Goal: Information Seeking & Learning: Check status

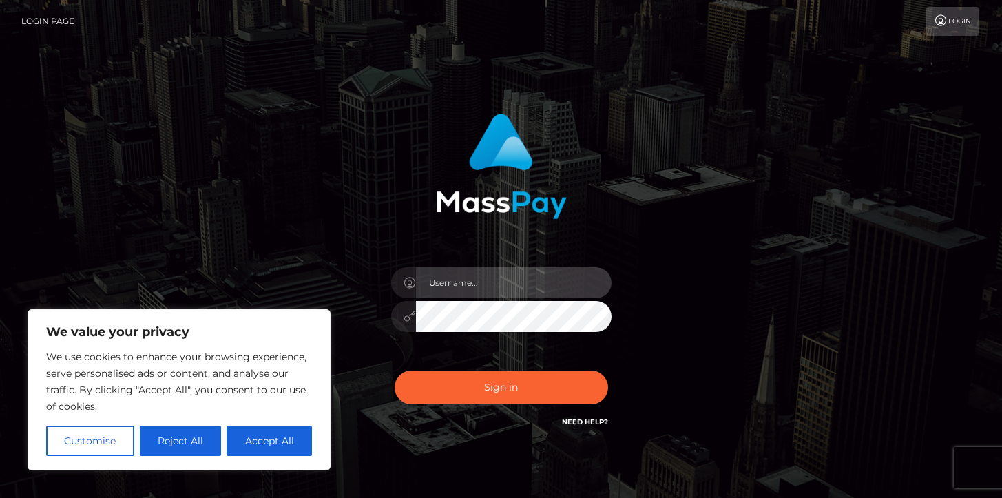
click at [496, 281] on input "text" at bounding box center [514, 282] width 196 height 31
type input "Ivan.B2"
click at [394, 370] on button "Sign in" at bounding box center [500, 387] width 213 height 34
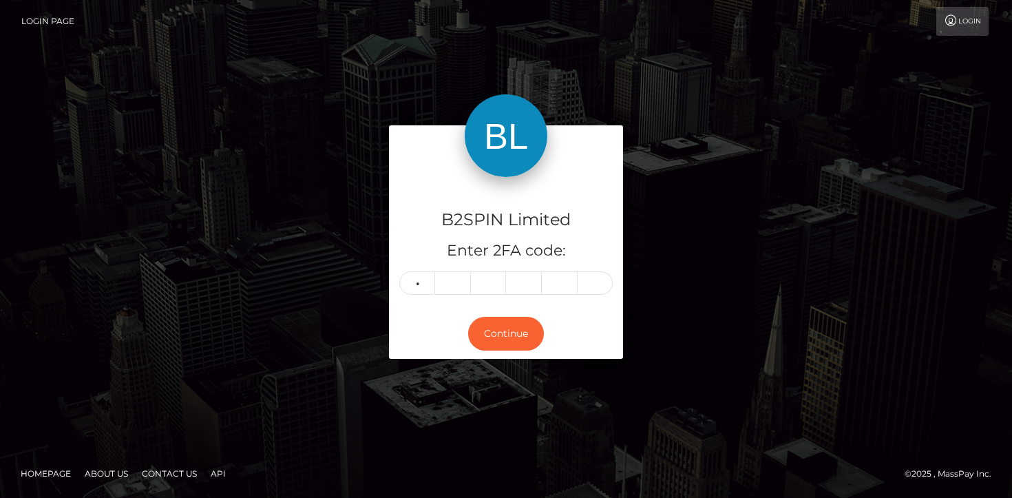
type input "6"
type input "8"
type input "6"
type input "9"
type input "1"
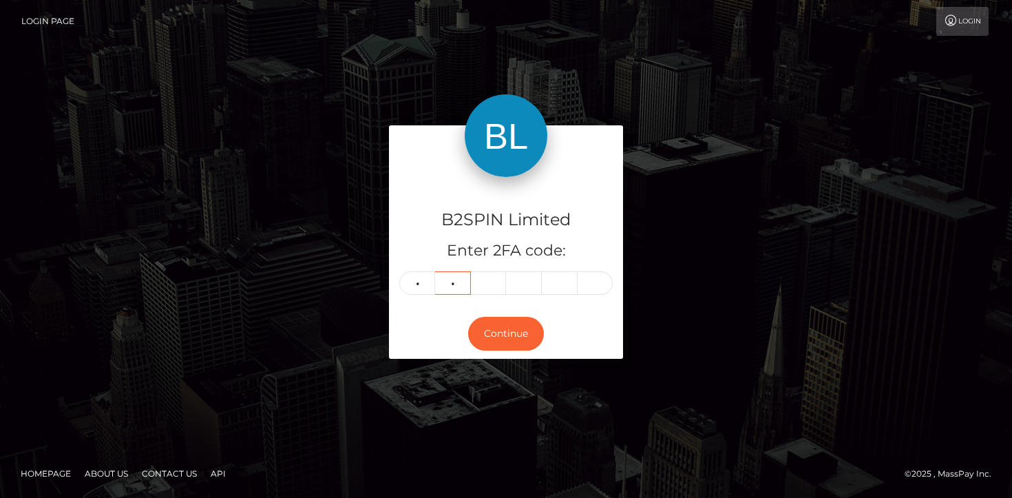
type input "8"
type input "6"
type input "9"
type input "1"
type input "4"
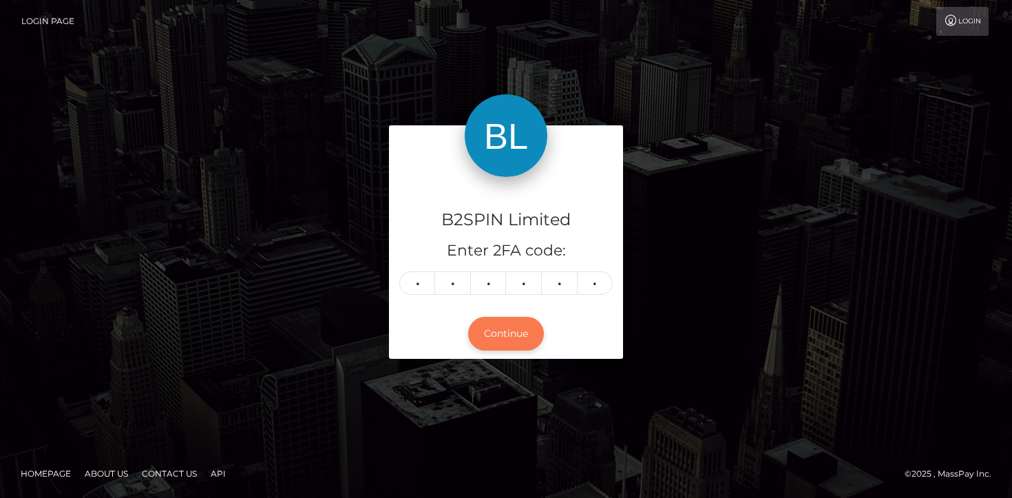
click at [494, 332] on button "Continue" at bounding box center [506, 334] width 76 height 34
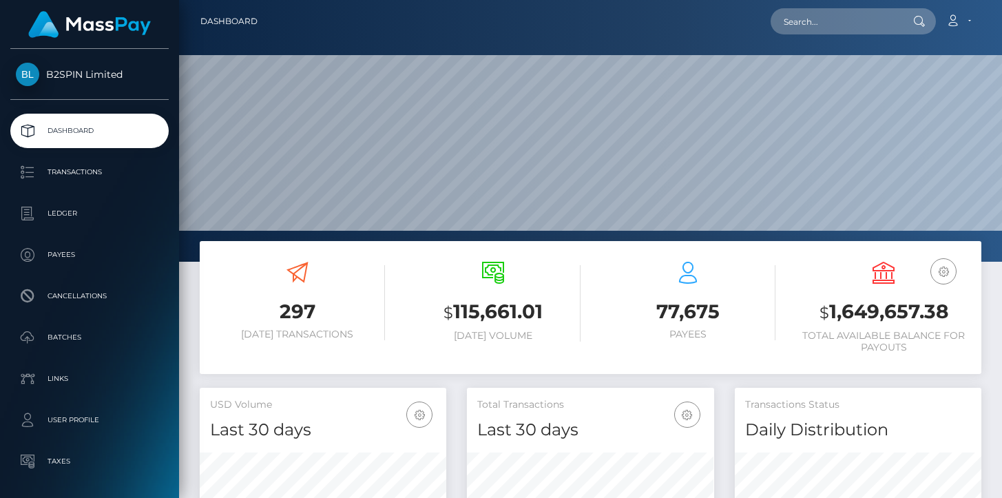
scroll to position [244, 246]
click at [896, 323] on h3 "$ 1,649,657.38" at bounding box center [883, 312] width 175 height 28
click at [888, 312] on h3 "$ 1,649,657.38" at bounding box center [883, 312] width 175 height 28
copy h3 "1,649,657.38"
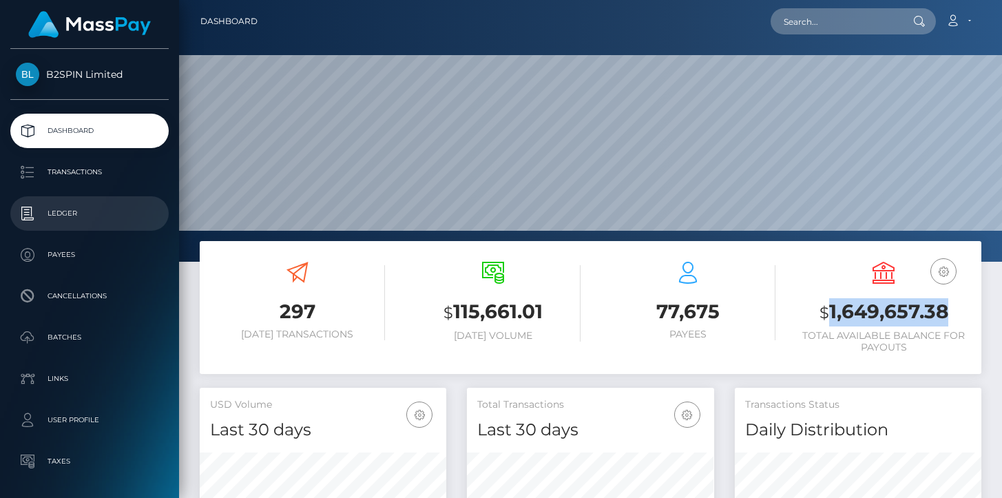
click at [56, 225] on link "Ledger" at bounding box center [89, 213] width 158 height 34
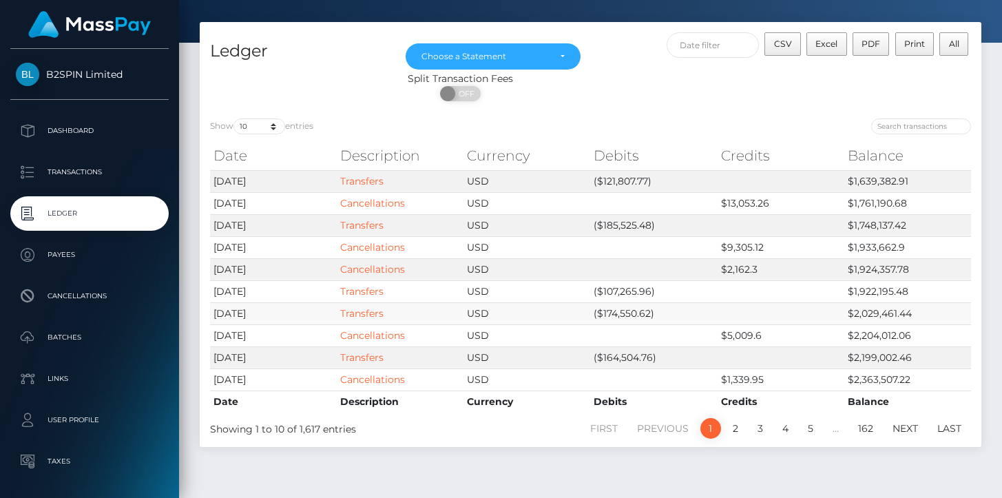
scroll to position [65, 0]
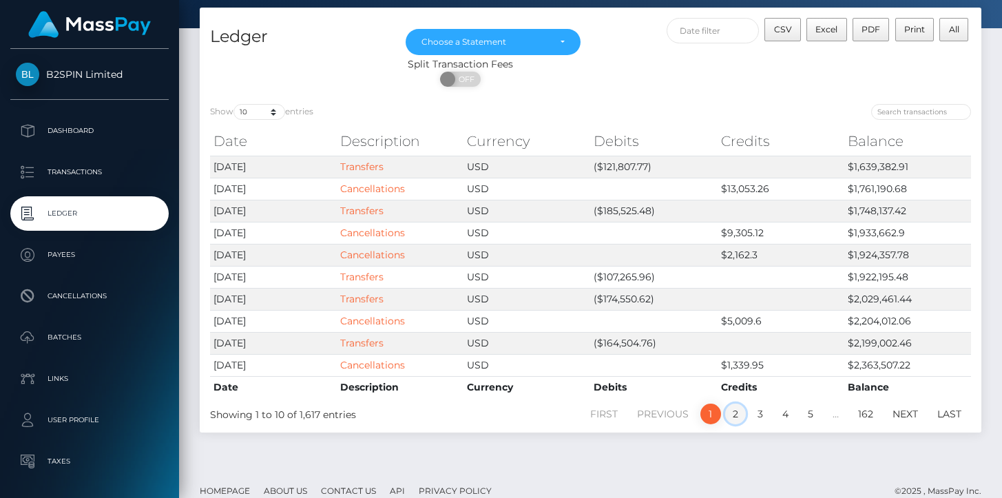
click at [737, 412] on link "2" at bounding box center [735, 413] width 21 height 21
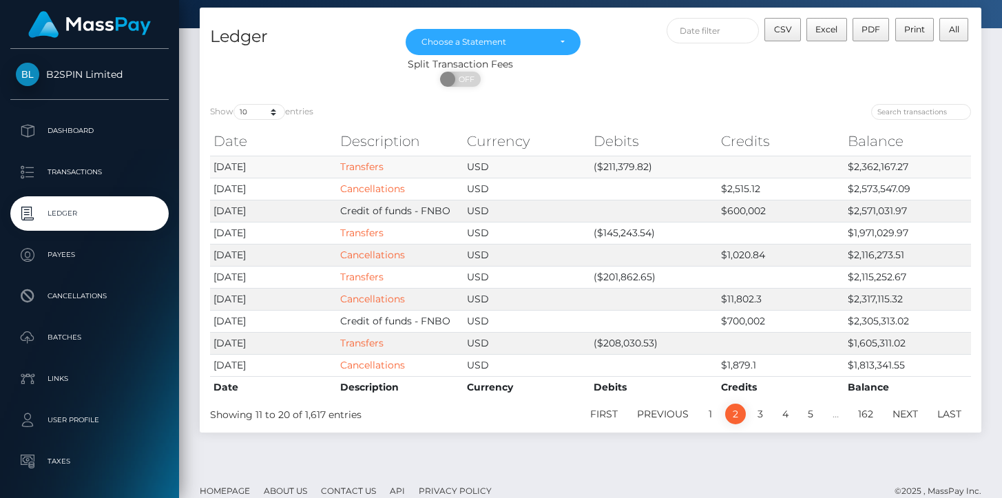
click at [622, 166] on td "($211,379.82)" at bounding box center [653, 167] width 127 height 22
copy td "211,379.82"
click at [713, 406] on link "1" at bounding box center [710, 413] width 21 height 21
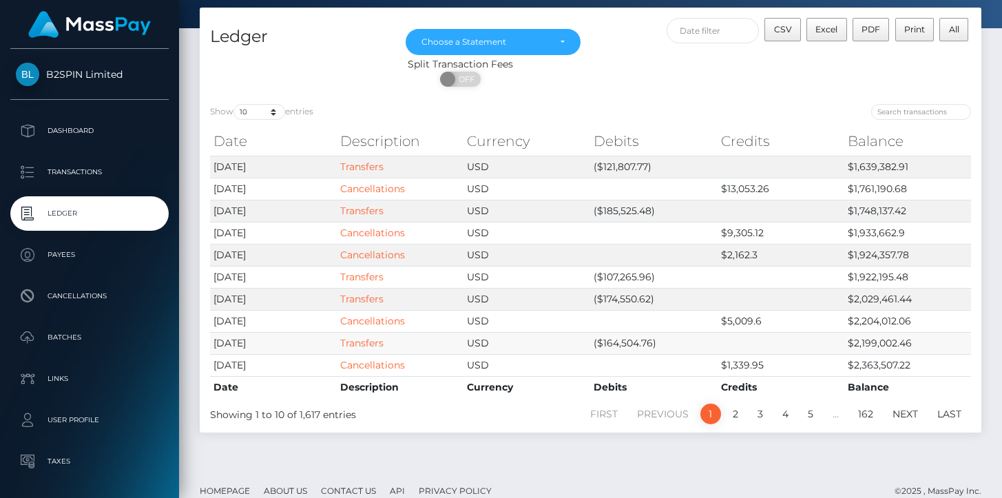
click at [641, 346] on td "($164,504.76)" at bounding box center [653, 343] width 127 height 22
copy td "164,504.76"
click at [627, 299] on td "($174,550.62)" at bounding box center [653, 299] width 127 height 22
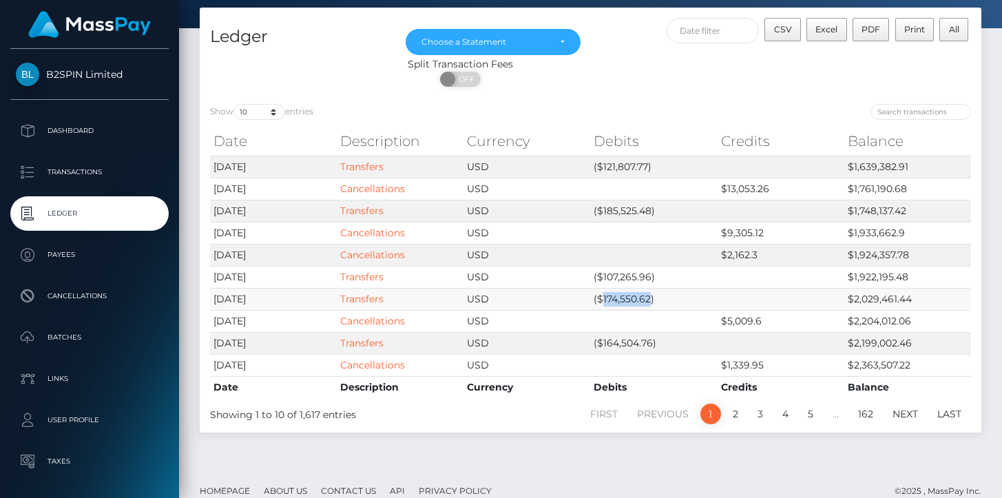
copy td "174,550.62"
click at [632, 276] on td "($107,265.96)" at bounding box center [653, 277] width 127 height 22
copy td "107,265.96"
click at [634, 208] on td "($185,525.48)" at bounding box center [653, 211] width 127 height 22
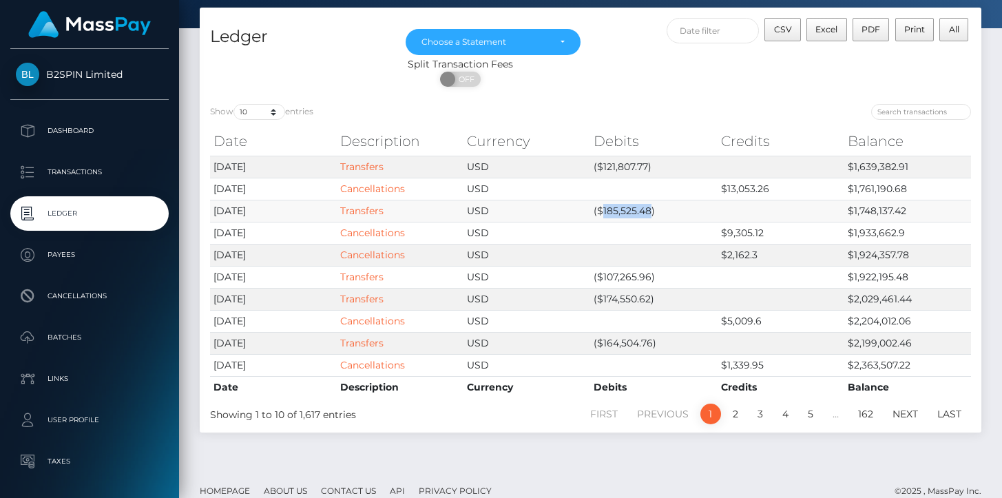
click at [634, 208] on td "($185,525.48)" at bounding box center [653, 211] width 127 height 22
copy td "185,525.48"
click at [625, 171] on td "($121,807.77)" at bounding box center [653, 167] width 127 height 22
copy td "121,807.77"
